Goal: Navigation & Orientation: Find specific page/section

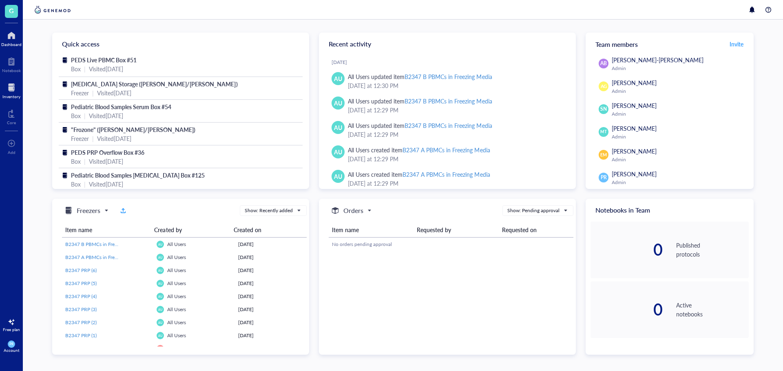
click at [14, 86] on div at bounding box center [11, 87] width 18 height 13
